Goal: Task Accomplishment & Management: Use online tool/utility

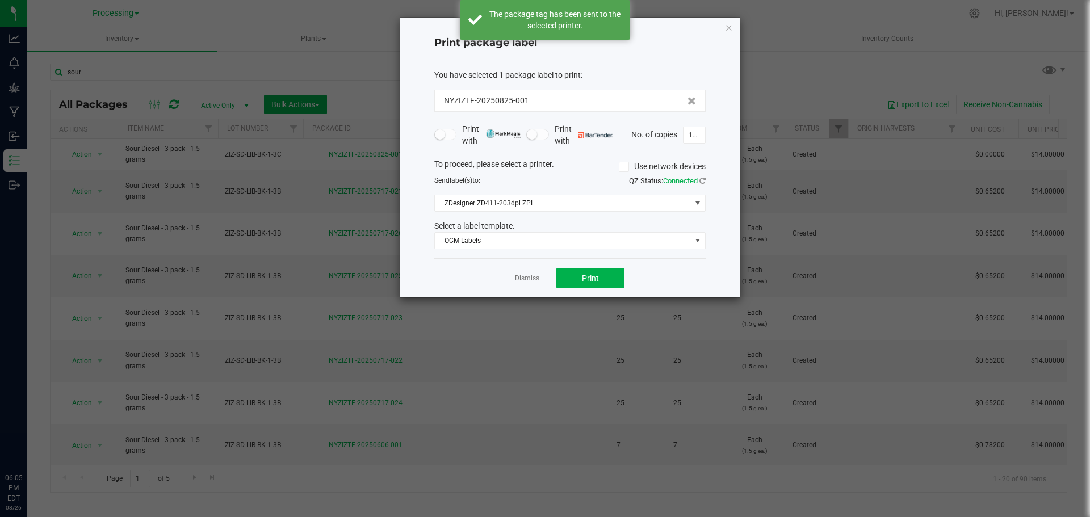
click at [534, 279] on link "Dismiss" at bounding box center [527, 279] width 24 height 10
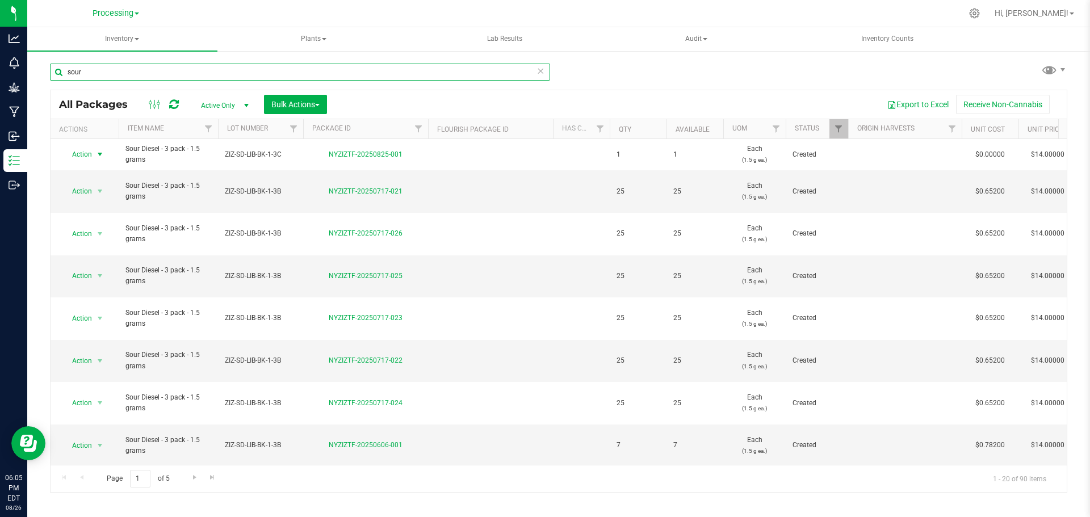
click at [119, 69] on input "sour" at bounding box center [300, 72] width 500 height 17
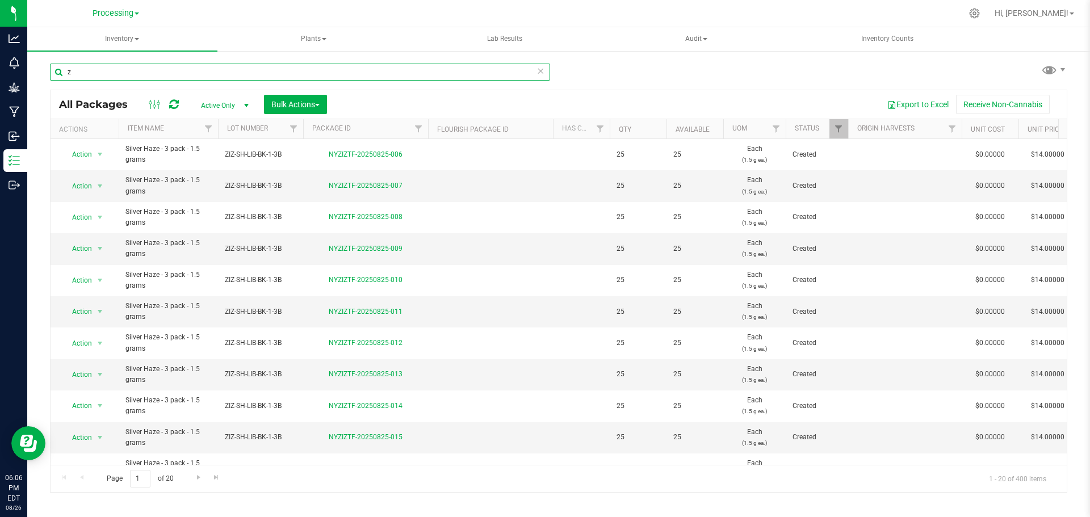
scroll to position [311, 0]
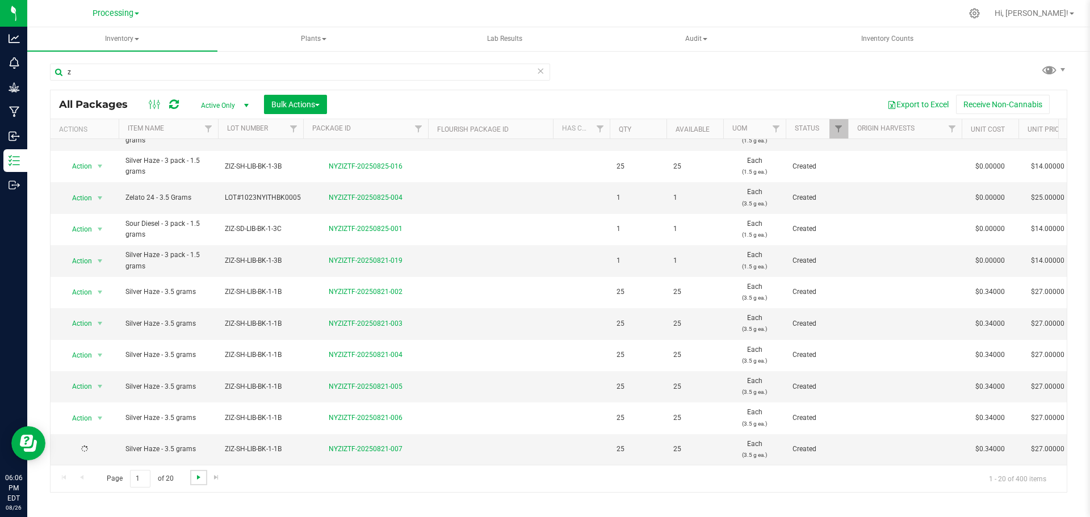
click at [195, 479] on span "Go to the next page" at bounding box center [198, 477] width 9 height 9
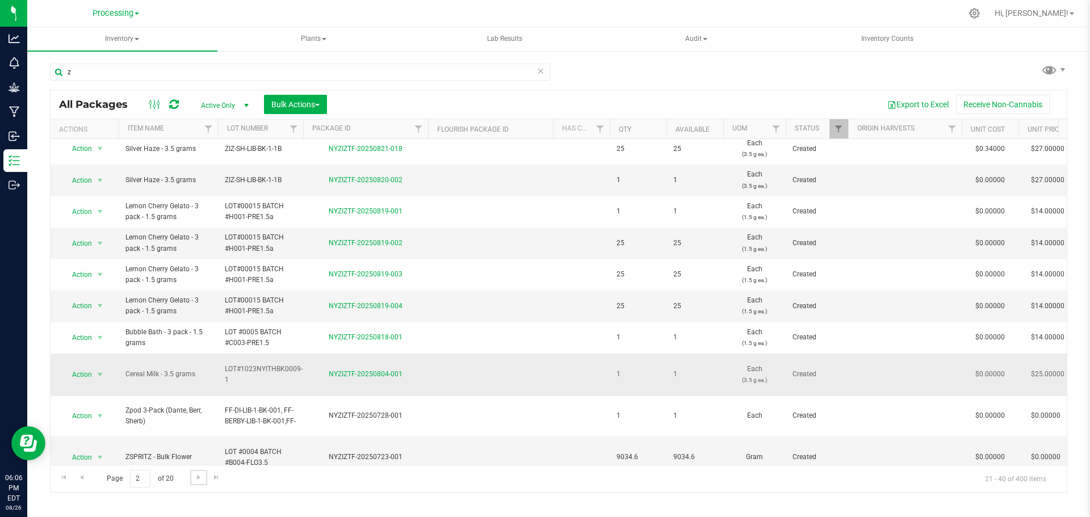
scroll to position [322, 0]
click at [112, 75] on input "z" at bounding box center [300, 72] width 500 height 17
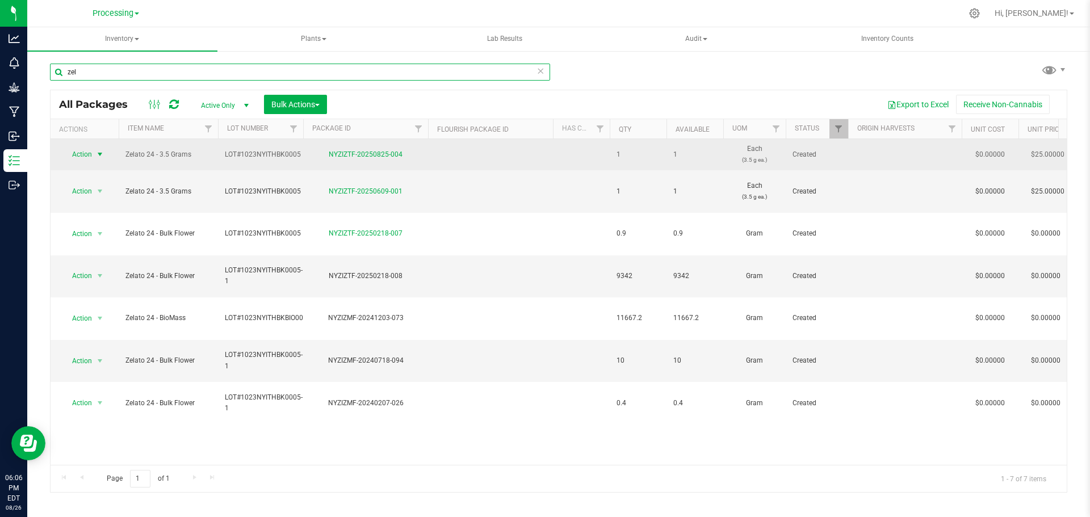
type input "zel"
click at [93, 158] on span "select" at bounding box center [100, 154] width 14 height 16
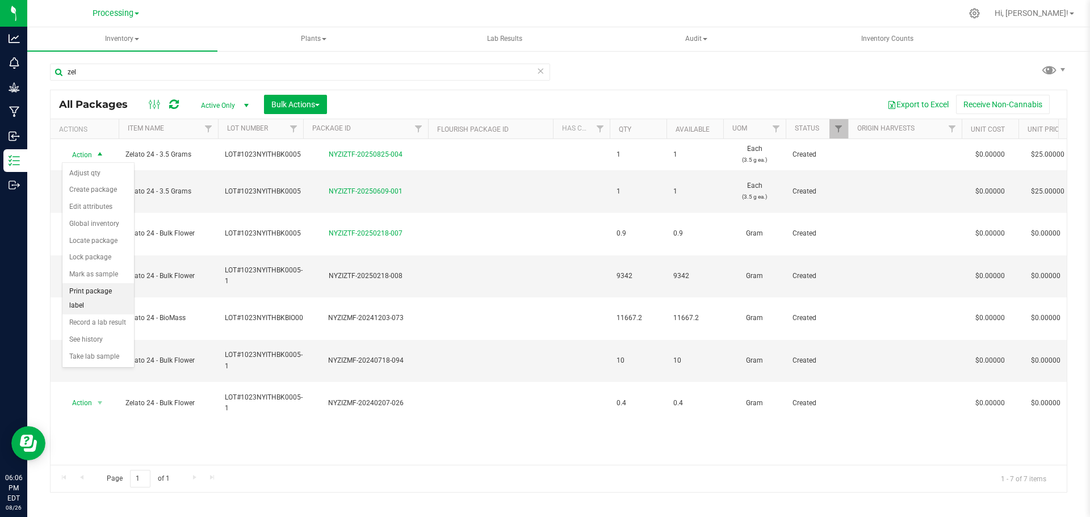
click at [99, 290] on li "Print package label" at bounding box center [98, 298] width 72 height 31
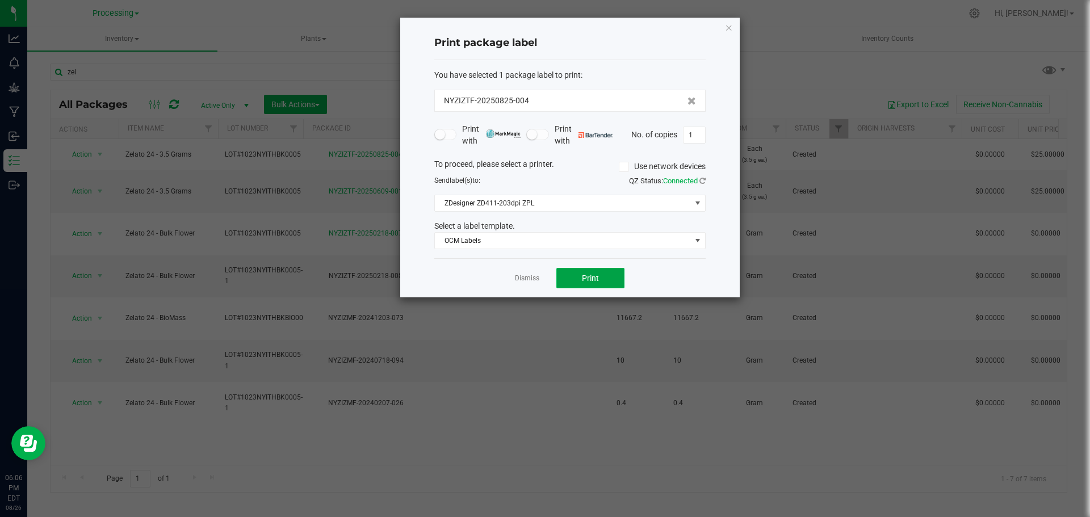
click at [606, 278] on button "Print" at bounding box center [590, 278] width 68 height 20
click at [693, 128] on input "1" at bounding box center [694, 135] width 22 height 16
type input "125"
click at [595, 286] on button "Print" at bounding box center [590, 278] width 68 height 20
